Goal: Task Accomplishment & Management: Use online tool/utility

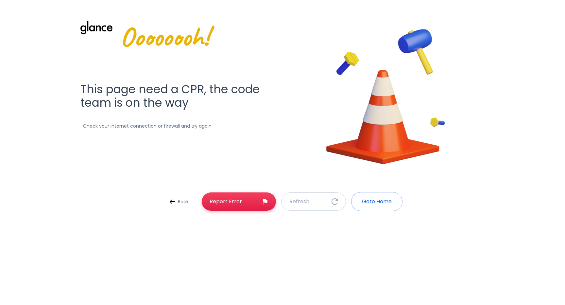
click at [263, 95] on h1 "This page need a CPR, the code team is on the way" at bounding box center [179, 96] width 198 height 27
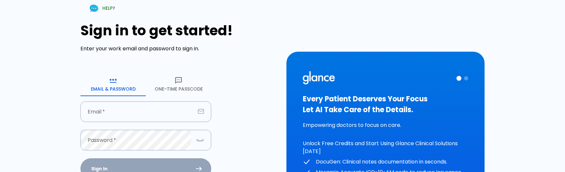
click at [251, 73] on div "Sign in to get started! Enter your work email and password to sign in. Email & …" at bounding box center [179, 128] width 198 height 211
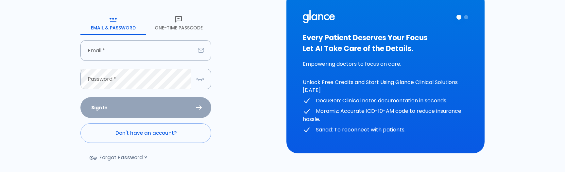
scroll to position [63, 0]
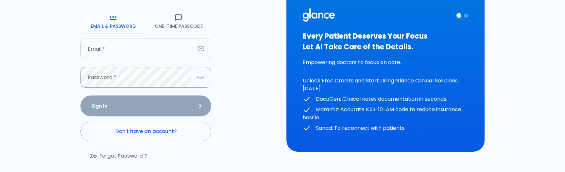
click at [145, 47] on input "Email   *" at bounding box center [137, 49] width 115 height 21
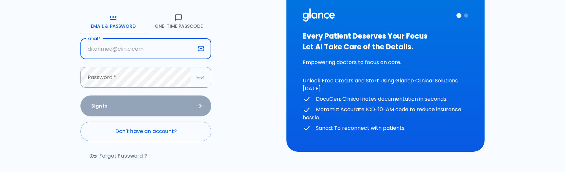
click at [281, 80] on div "HELP? Sign in to get started! Enter your work email and password to sign in. Em…" at bounding box center [282, 70] width 487 height 266
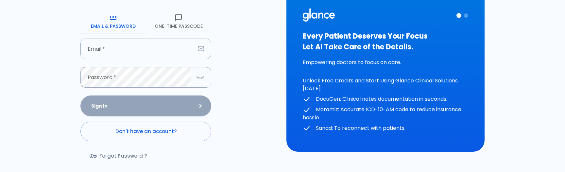
click at [188, 23] on button "One-Time Passcode" at bounding box center [178, 22] width 65 height 24
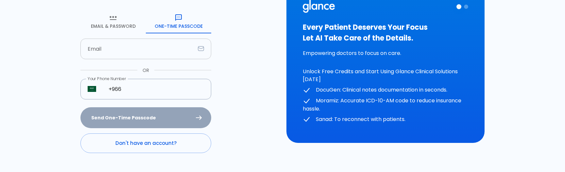
click at [166, 47] on input "Email" at bounding box center [137, 49] width 115 height 21
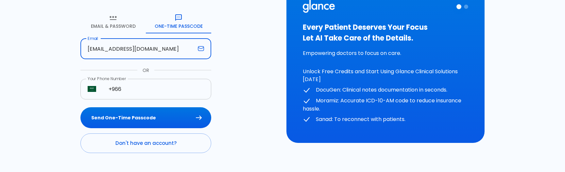
type input "[EMAIL_ADDRESS][DOMAIN_NAME]"
click at [184, 91] on input "+966" at bounding box center [156, 89] width 110 height 21
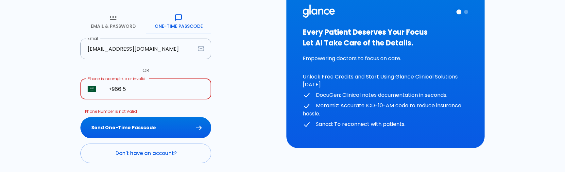
type input "+966"
click at [253, 118] on div "Sign in to get started! Enter your work email and password to sign in. Email & …" at bounding box center [179, 61] width 198 height 203
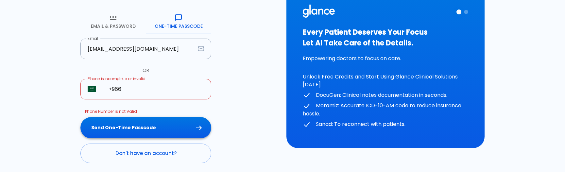
click at [162, 127] on button "Send One-Time Passcode" at bounding box center [145, 127] width 131 height 21
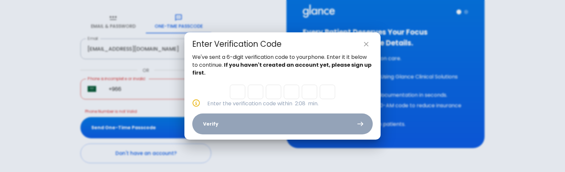
click at [368, 43] on icon "close" at bounding box center [366, 44] width 8 height 8
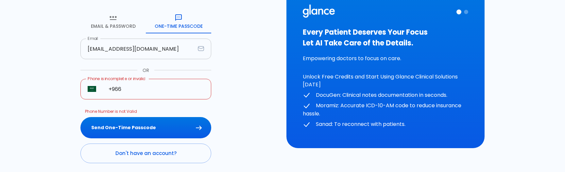
click at [117, 49] on input "jassim@glance.care" at bounding box center [137, 49] width 115 height 21
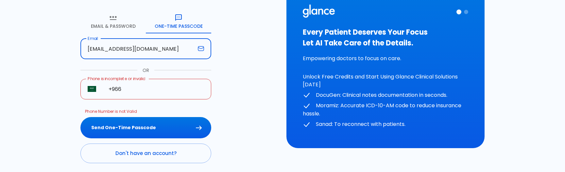
click at [117, 49] on input "jassim@glance.care" at bounding box center [137, 49] width 115 height 21
type input "jassim@groa.care"
click at [147, 123] on button "Send One-Time Passcode" at bounding box center [145, 127] width 131 height 21
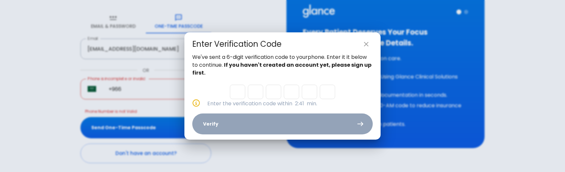
click at [365, 42] on icon "close" at bounding box center [366, 44] width 8 height 8
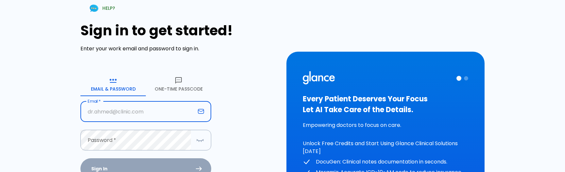
click at [173, 85] on button "One-Time Passcode" at bounding box center [178, 85] width 65 height 24
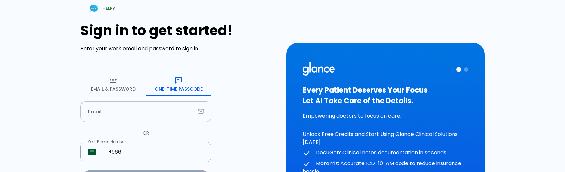
click at [158, 113] on input "Email" at bounding box center [137, 111] width 115 height 21
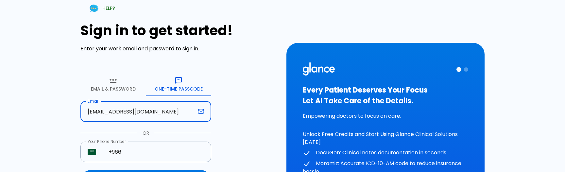
type input "jassim@groa.care"
click at [258, 127] on div "Sign in to get started! Enter your work email and password to sign in. Email & …" at bounding box center [179, 119] width 198 height 193
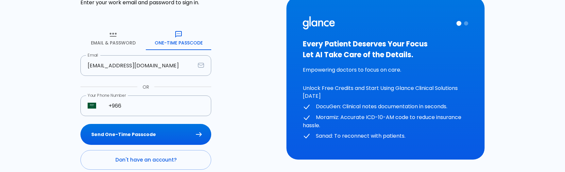
scroll to position [56, 0]
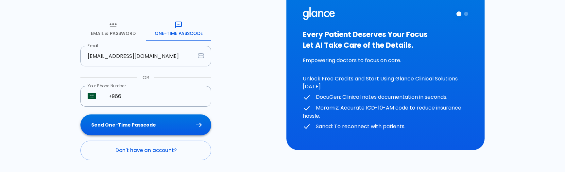
click at [143, 128] on button "Send One-Time Passcode" at bounding box center [145, 124] width 131 height 21
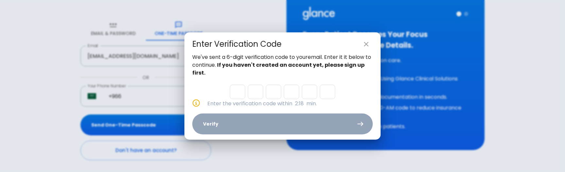
click at [364, 45] on icon "close" at bounding box center [366, 44] width 8 height 8
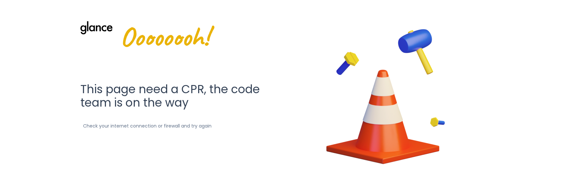
scroll to position [47, 0]
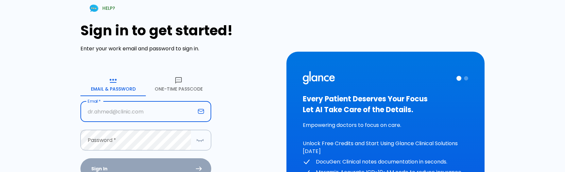
click at [184, 88] on button "One-Time Passcode" at bounding box center [178, 85] width 65 height 24
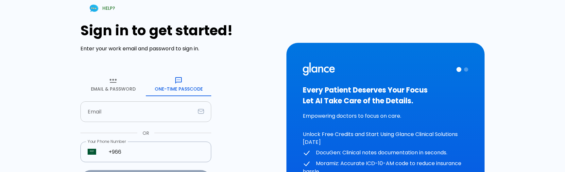
click at [158, 119] on input "Email" at bounding box center [137, 111] width 115 height 21
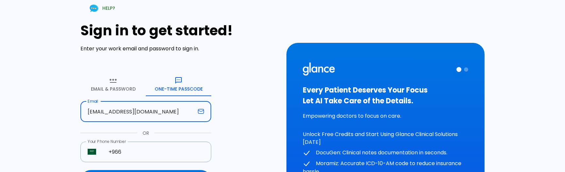
type input "jassim@glance.care"
click at [65, 110] on div "HELP? Sign in to get started! Enter your work email and password to sign in. Em…" at bounding box center [282, 124] width 487 height 249
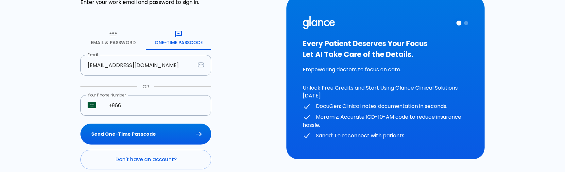
scroll to position [48, 0]
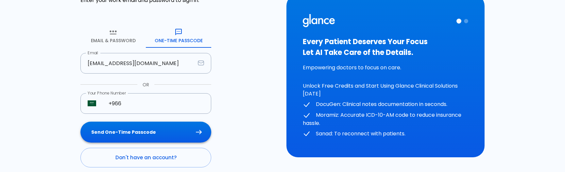
click at [180, 128] on button "Send One-Time Passcode" at bounding box center [145, 132] width 131 height 21
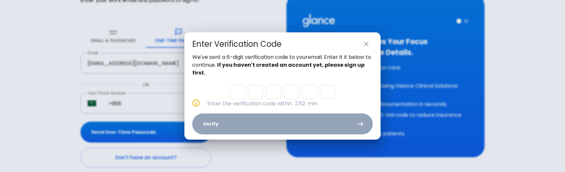
paste input "3"
type input "3"
type input "1"
type input "2"
type input "3"
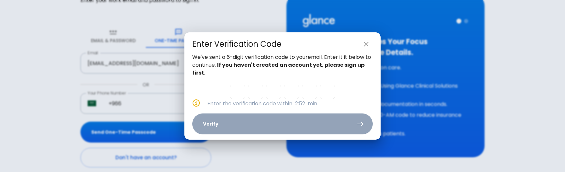
type input "0"
type input "3"
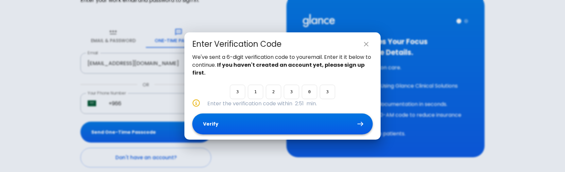
click at [292, 129] on button "Verify" at bounding box center [282, 124] width 181 height 21
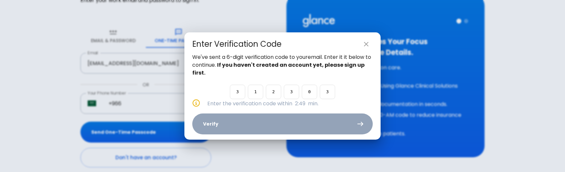
scroll to position [0, 0]
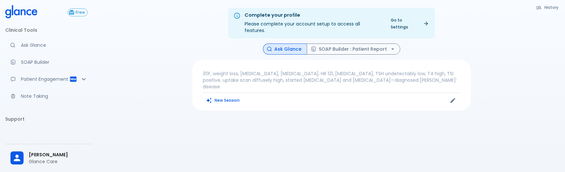
click at [175, 160] on div "Complete your profile Please complete your account setup to access all features…" at bounding box center [331, 94] width 467 height 188
click at [31, 13] on icon at bounding box center [21, 11] width 32 height 13
